Goal: Task Accomplishment & Management: Use online tool/utility

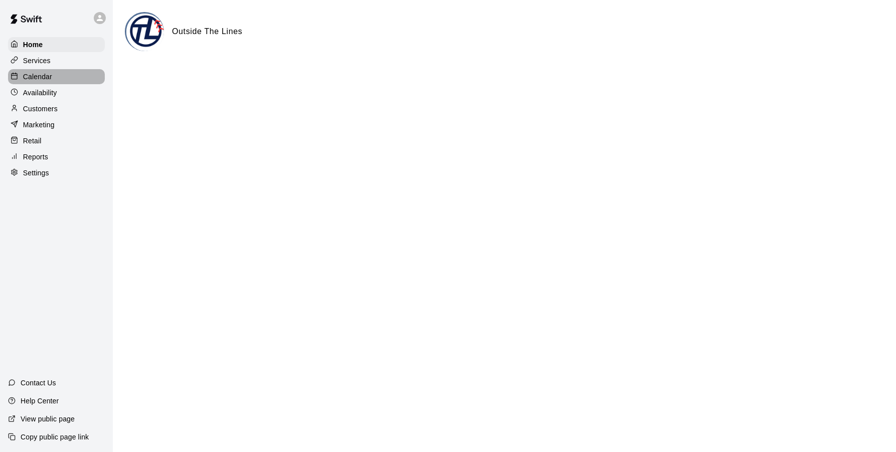
click at [43, 81] on p "Calendar" at bounding box center [37, 77] width 29 height 10
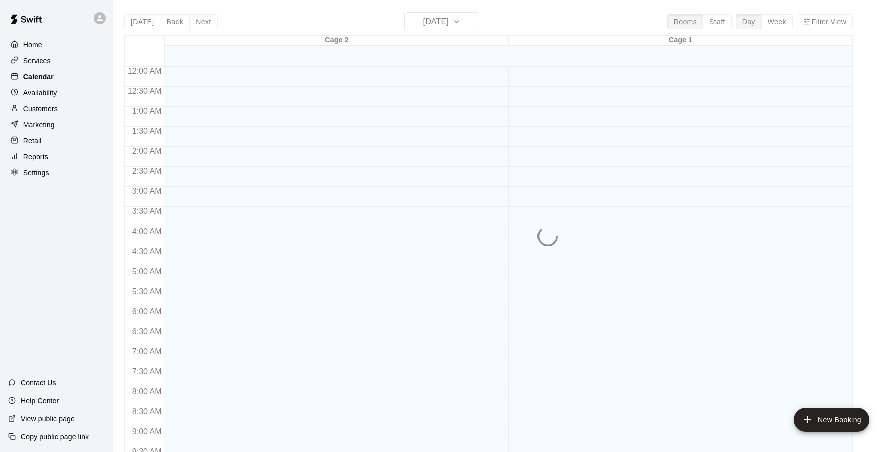
scroll to position [457, 0]
click at [521, 20] on div "Today Back Next Thursday Oct 09 Rooms Staff Day Week Filter View Cage 2 09 Thu …" at bounding box center [488, 238] width 728 height 452
